Goal: Information Seeking & Learning: Learn about a topic

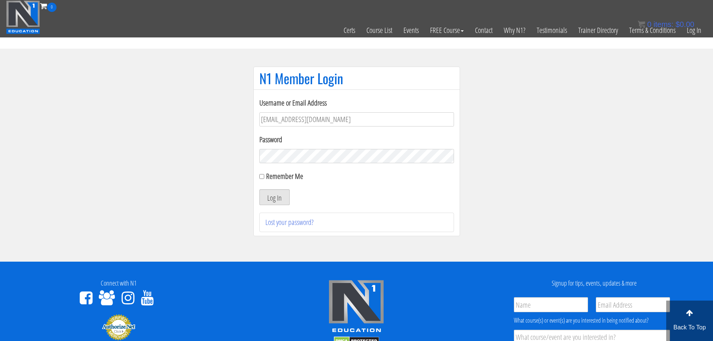
click at [282, 197] on button "Log In" at bounding box center [274, 197] width 30 height 16
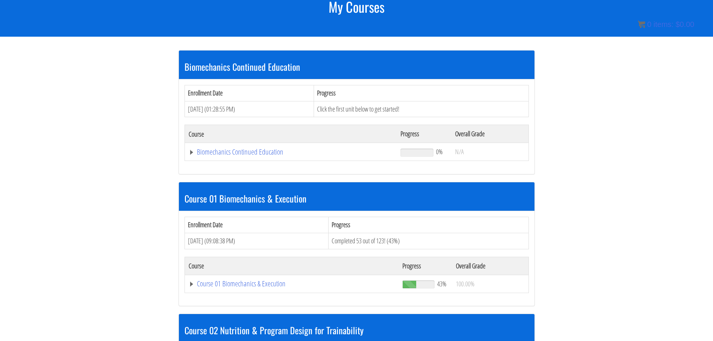
scroll to position [108, 0]
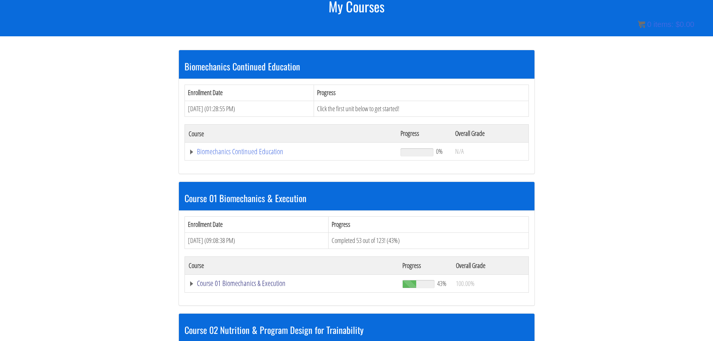
click at [263, 283] on link "Course 01 Biomechanics & Execution" at bounding box center [292, 282] width 207 height 7
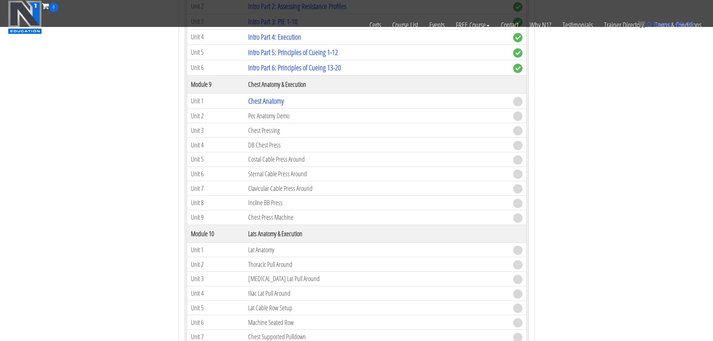
scroll to position [1252, 0]
click at [276, 103] on link "Chest Anatomy" at bounding box center [266, 101] width 36 height 10
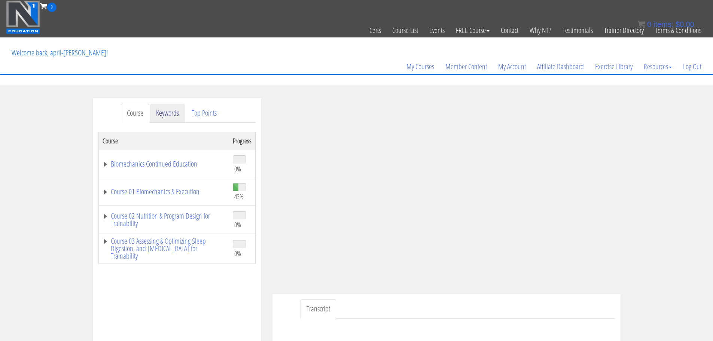
click at [169, 114] on link "Keywords" at bounding box center [167, 113] width 35 height 19
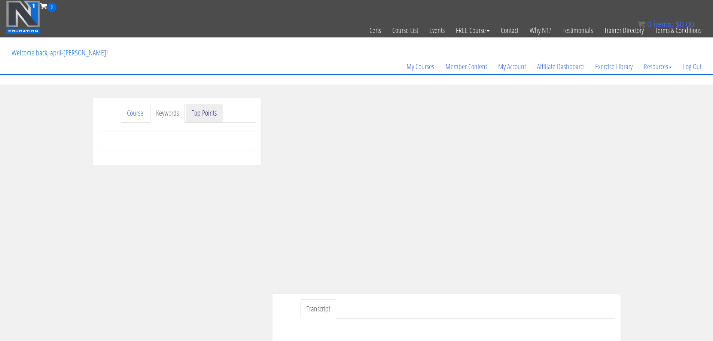
click at [201, 114] on link "Top Points" at bounding box center [204, 113] width 37 height 19
click at [134, 116] on link "Course" at bounding box center [135, 113] width 28 height 19
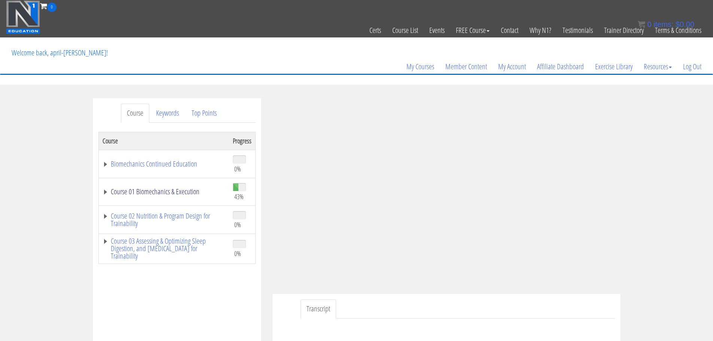
click at [189, 193] on link "Course 01 Biomechanics & Execution" at bounding box center [164, 191] width 123 height 7
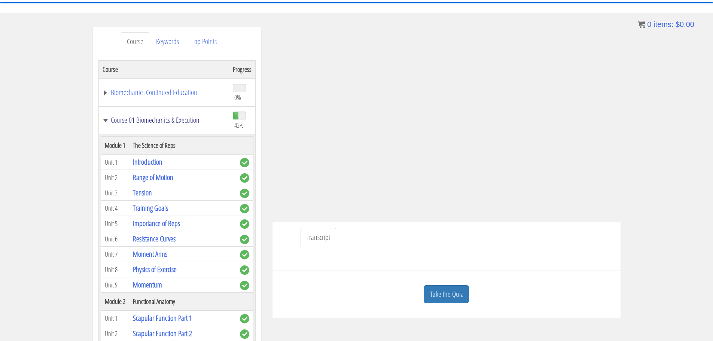
scroll to position [99, 0]
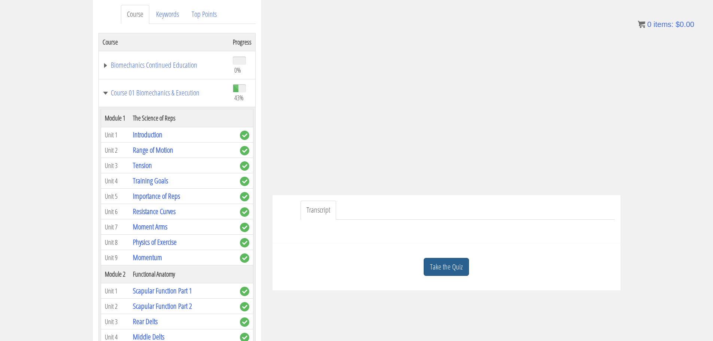
click at [460, 265] on link "Take the Quiz" at bounding box center [445, 267] width 45 height 18
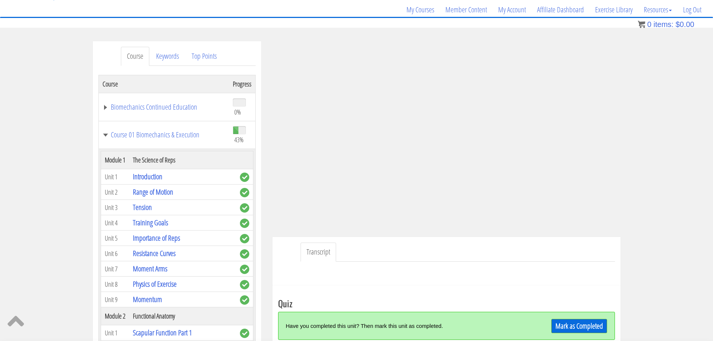
scroll to position [56, 0]
click at [571, 324] on link "Mark as Completed" at bounding box center [579, 326] width 56 height 14
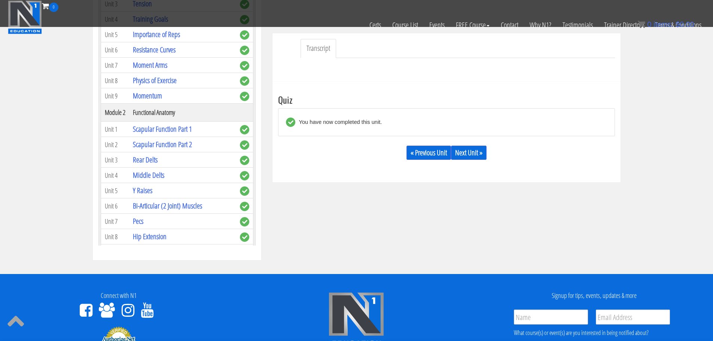
scroll to position [214, 0]
click at [471, 156] on link "Next Unit »" at bounding box center [469, 152] width 36 height 14
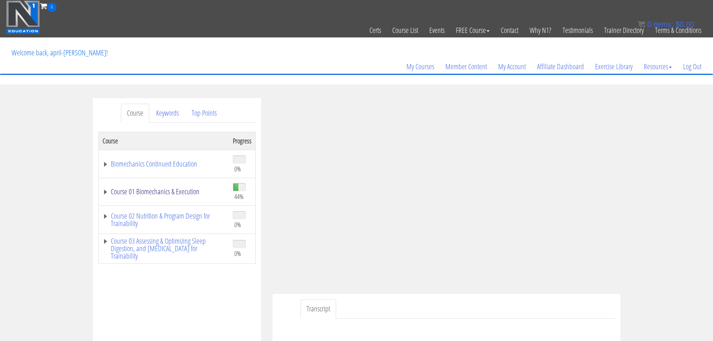
click at [190, 192] on link "Course 01 Biomechanics & Execution" at bounding box center [164, 191] width 123 height 7
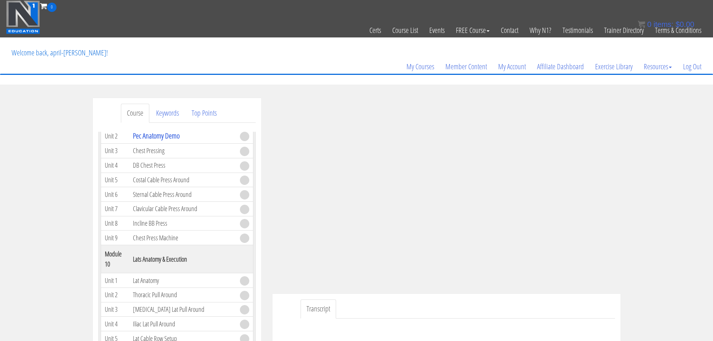
scroll to position [1251, 0]
